Goal: Transaction & Acquisition: Purchase product/service

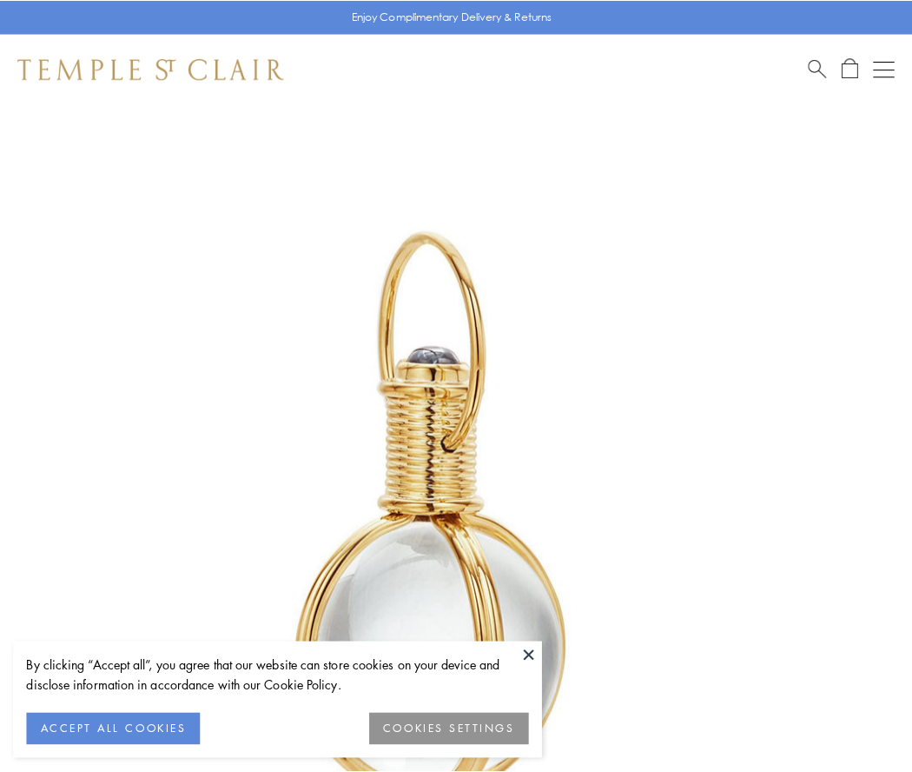
scroll to position [454, 0]
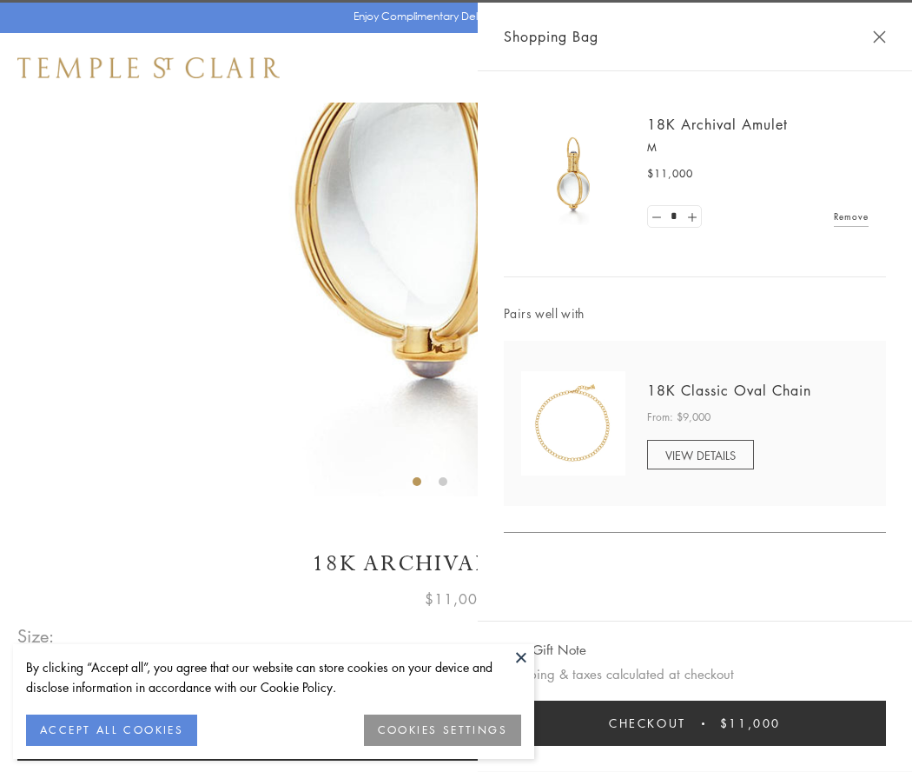
click at [695, 723] on button "Checkout $11,000" at bounding box center [695, 722] width 382 height 45
